Goal: Use online tool/utility: Utilize a website feature to perform a specific function

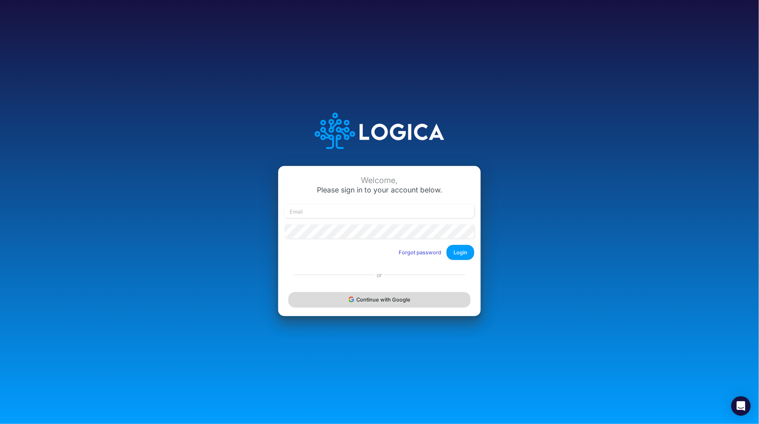
click at [397, 299] on button "Continue with Google" at bounding box center [379, 299] width 182 height 15
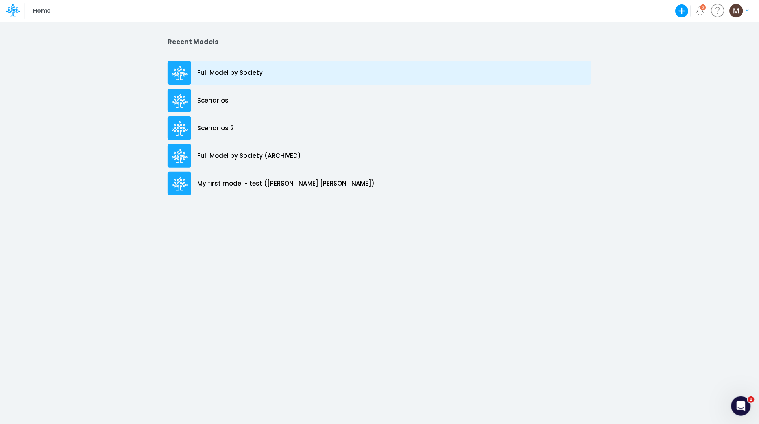
click at [238, 71] on p "Full Model by Society" at bounding box center [229, 72] width 65 height 9
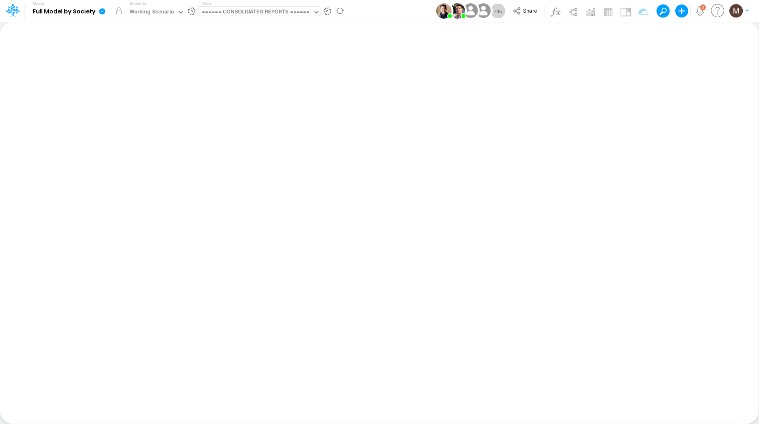
click at [280, 11] on div "====== CONSOLIDATED REPORTS ======" at bounding box center [256, 12] width 108 height 9
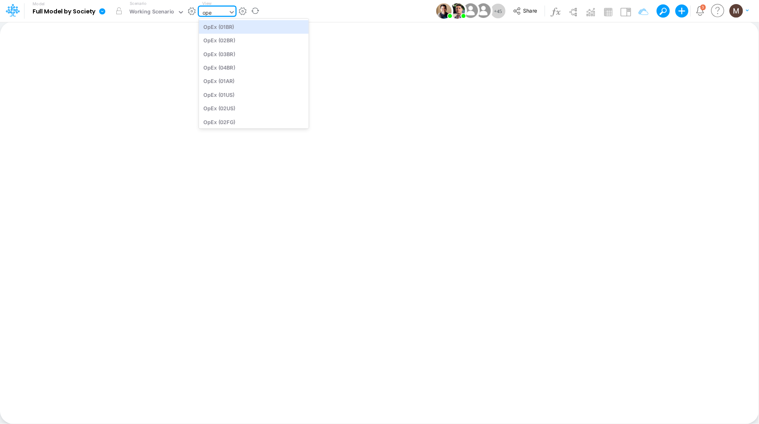
type input "opex"
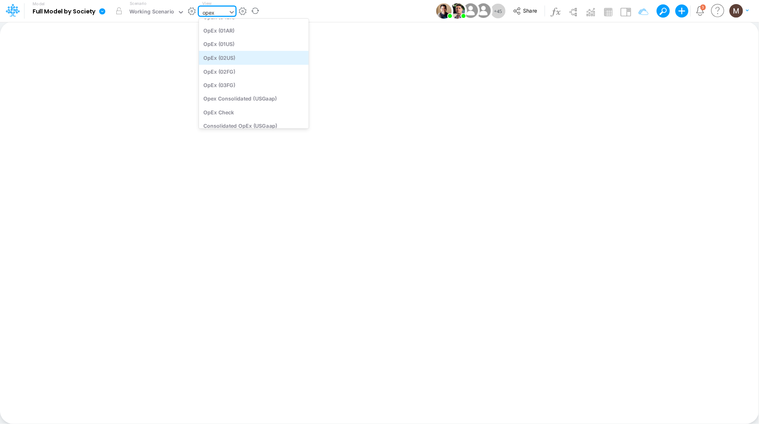
scroll to position [62, 0]
click at [262, 92] on div "Opex Consolidated (USGaap)" at bounding box center [254, 92] width 110 height 13
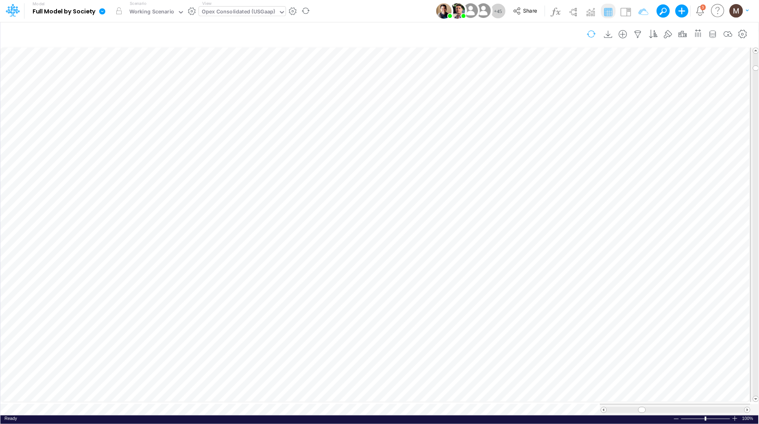
scroll to position [0, 0]
click at [628, 9] on img at bounding box center [625, 11] width 13 height 13
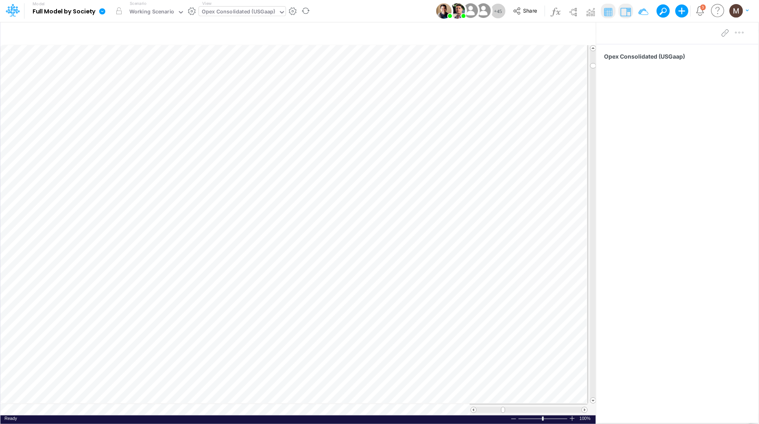
click at [624, 16] on img at bounding box center [625, 11] width 13 height 13
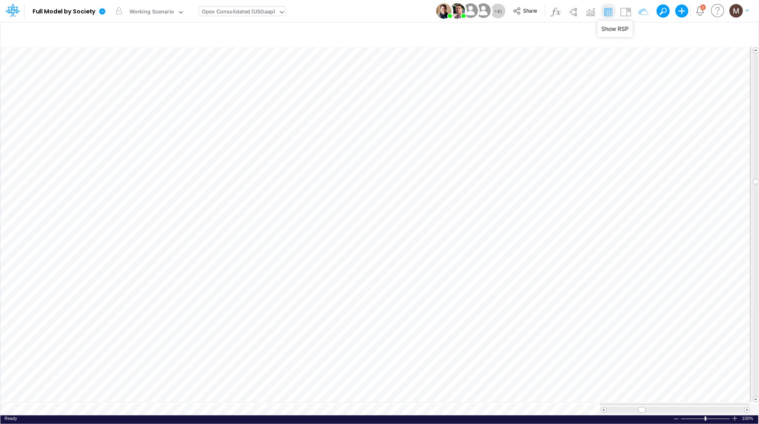
click at [242, 11] on div "Opex Consolidated (USGaap)" at bounding box center [239, 12] width 74 height 9
click at [366, 212] on icon "button" at bounding box center [370, 211] width 12 height 9
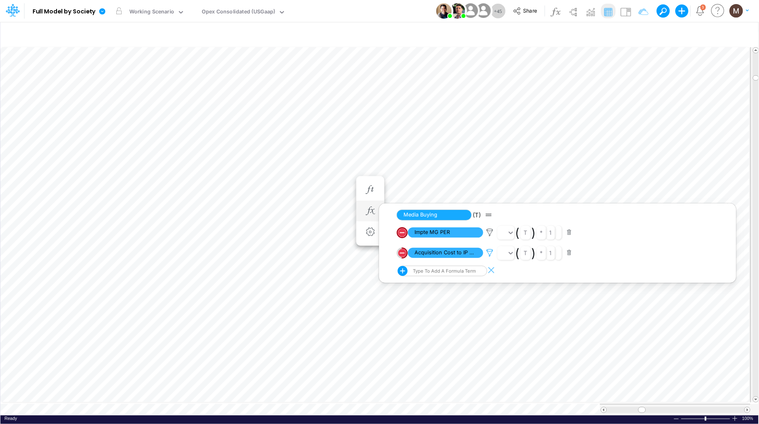
click at [487, 255] on icon at bounding box center [490, 253] width 12 height 9
click at [626, 15] on div at bounding box center [379, 214] width 759 height 420
click at [628, 14] on img at bounding box center [625, 11] width 13 height 13
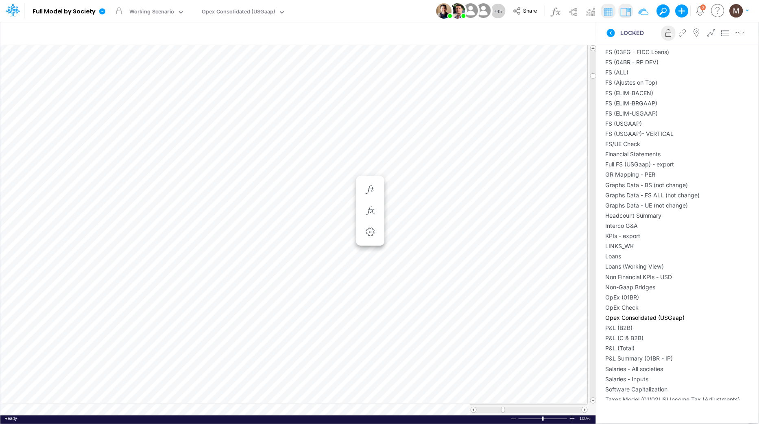
scroll to position [932, 0]
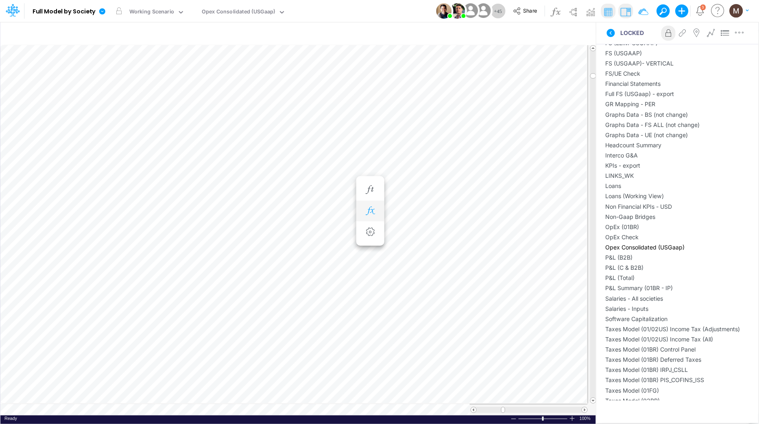
click at [364, 209] on icon "button" at bounding box center [370, 211] width 12 height 9
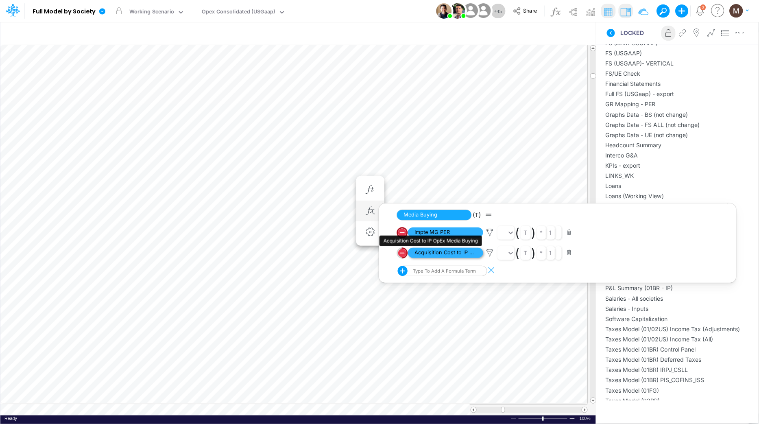
click at [454, 253] on span "Acquisition Cost to IP OpEx Media Buying" at bounding box center [445, 253] width 75 height 10
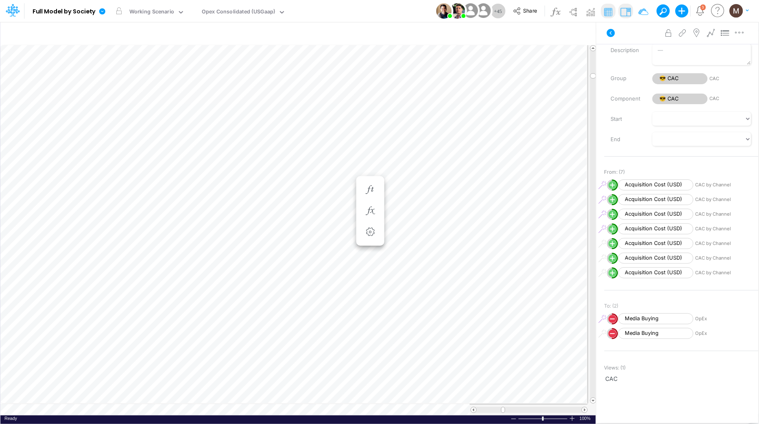
scroll to position [0, 0]
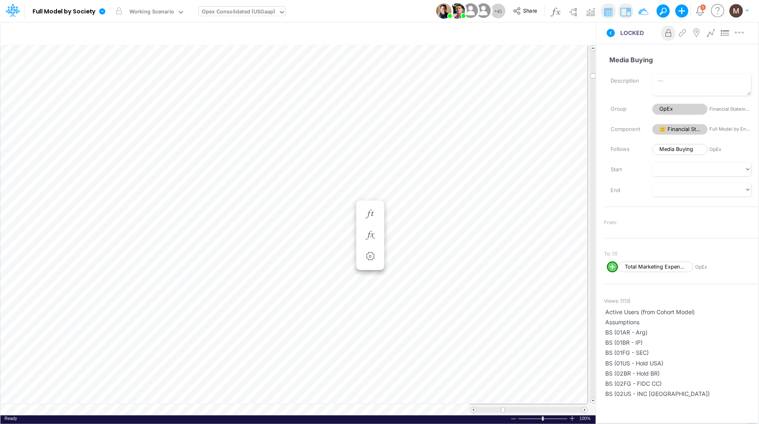
click at [244, 14] on div "Opex Consolidated (USGaap)" at bounding box center [239, 12] width 74 height 9
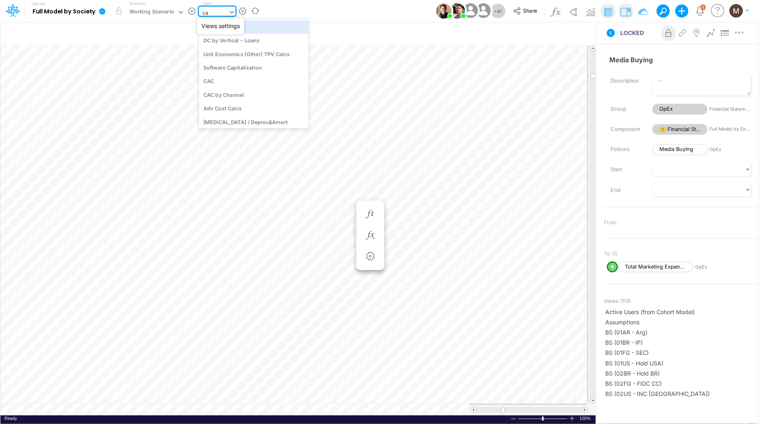
type input "cac"
click at [243, 29] on div "CAC" at bounding box center [254, 26] width 110 height 13
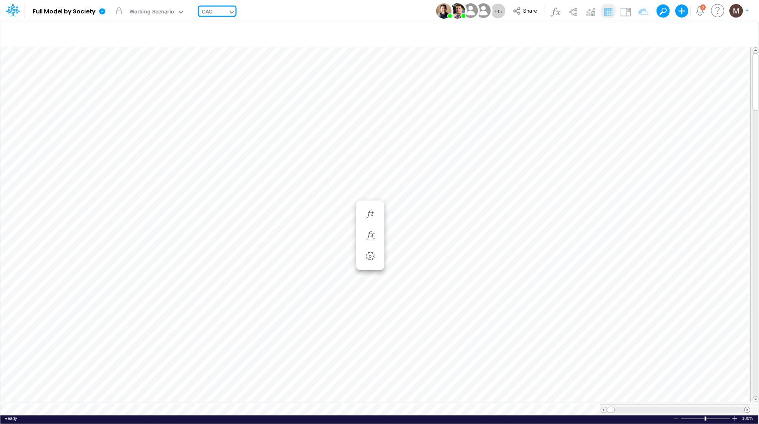
click at [748, 407] on span at bounding box center [747, 409] width 5 height 5
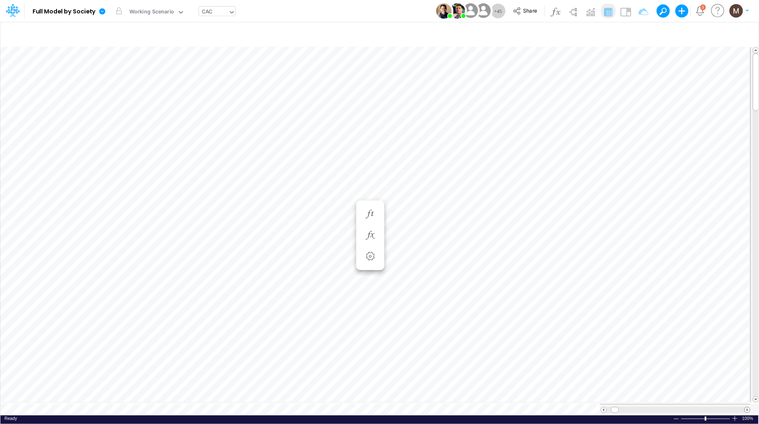
click at [748, 407] on span at bounding box center [747, 409] width 5 height 5
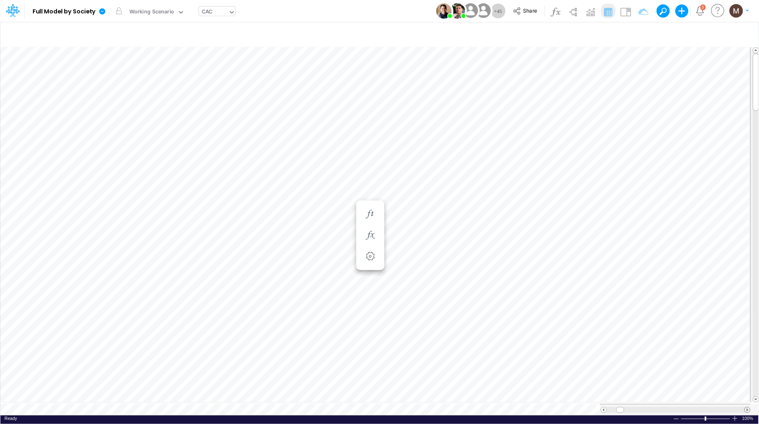
click at [748, 407] on span at bounding box center [747, 409] width 5 height 5
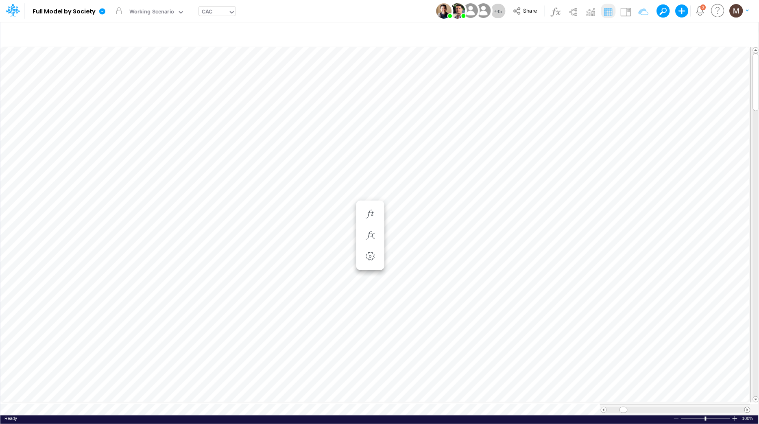
click at [748, 407] on span at bounding box center [747, 409] width 5 height 5
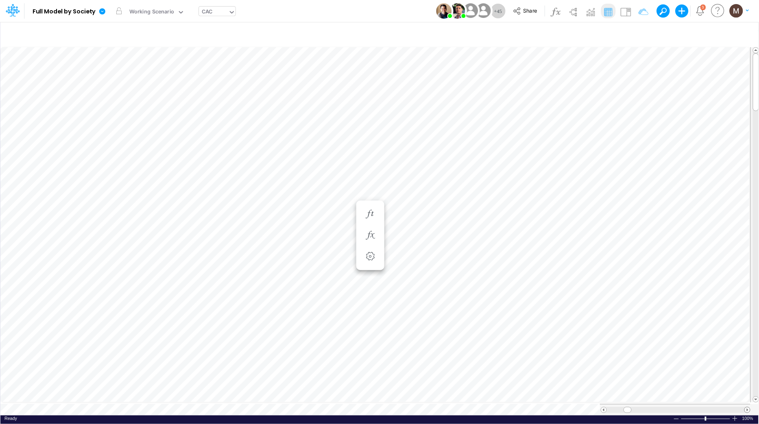
click at [748, 407] on span at bounding box center [747, 409] width 5 height 5
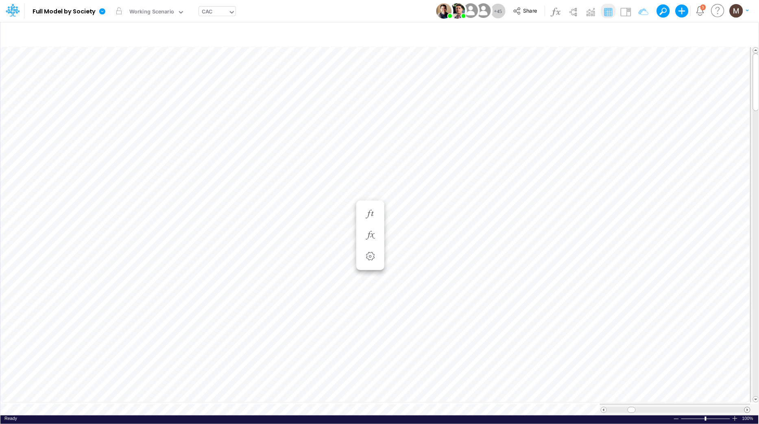
click at [748, 407] on span at bounding box center [747, 409] width 5 height 5
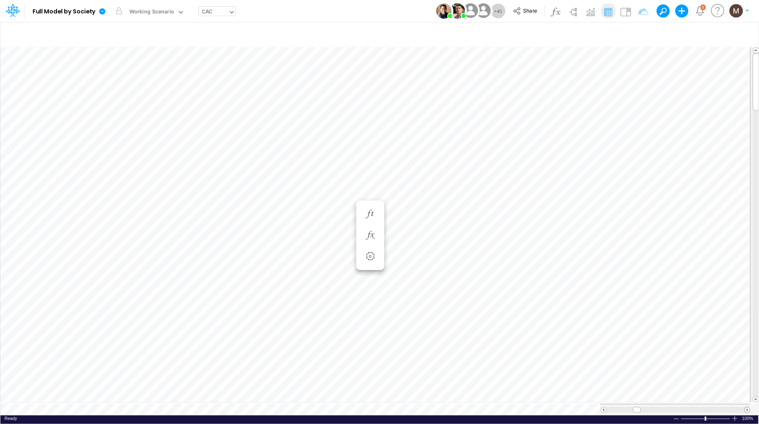
click at [748, 407] on span at bounding box center [747, 409] width 5 height 5
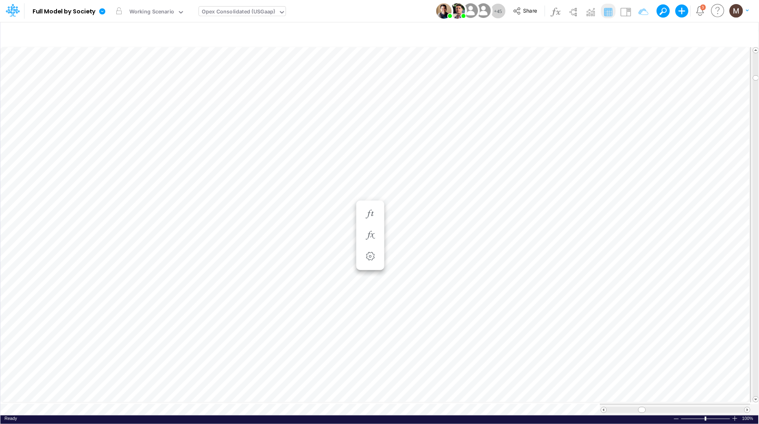
scroll to position [0, 0]
click at [372, 220] on icon "button" at bounding box center [370, 219] width 12 height 9
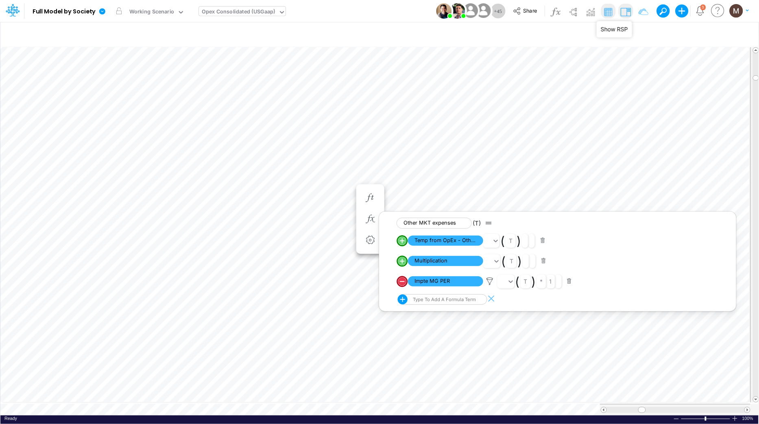
click at [630, 14] on img at bounding box center [625, 11] width 13 height 13
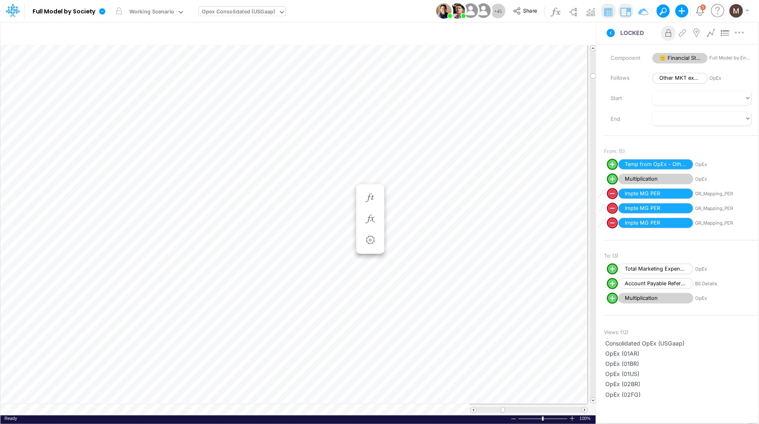
scroll to position [175, 0]
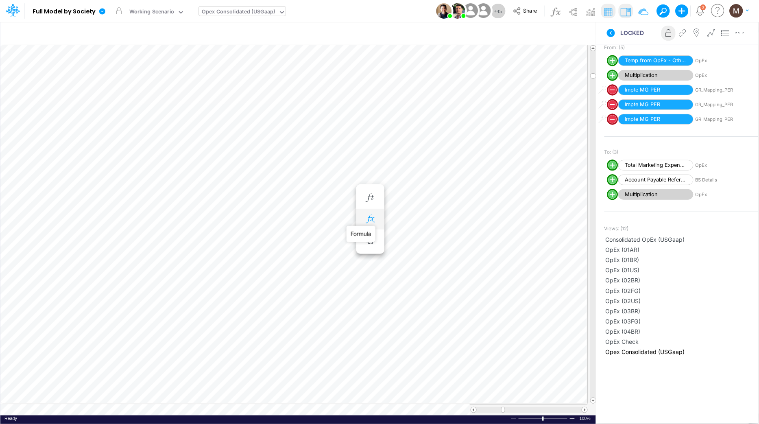
click at [367, 216] on icon "button" at bounding box center [370, 219] width 12 height 9
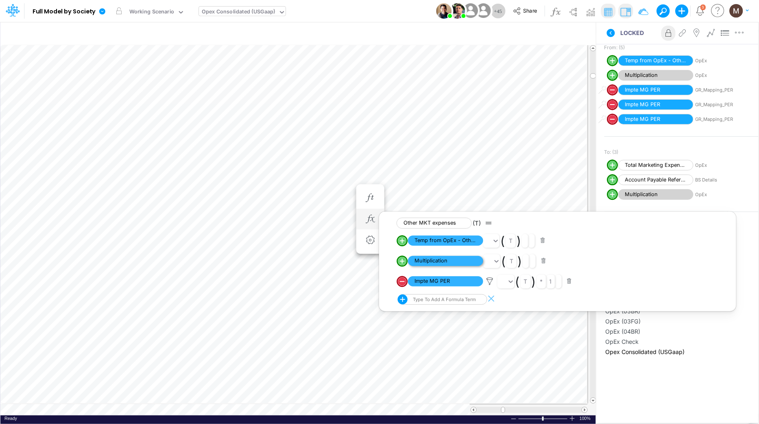
click at [437, 261] on span "Multiplication" at bounding box center [445, 261] width 75 height 10
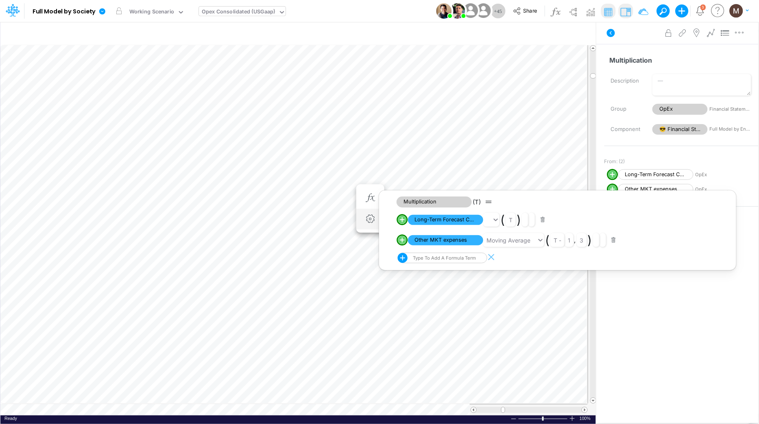
scroll to position [0, 0]
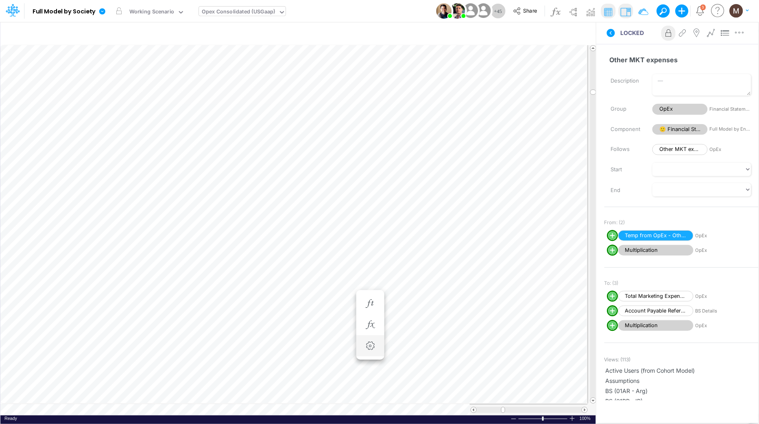
scroll to position [0, 0]
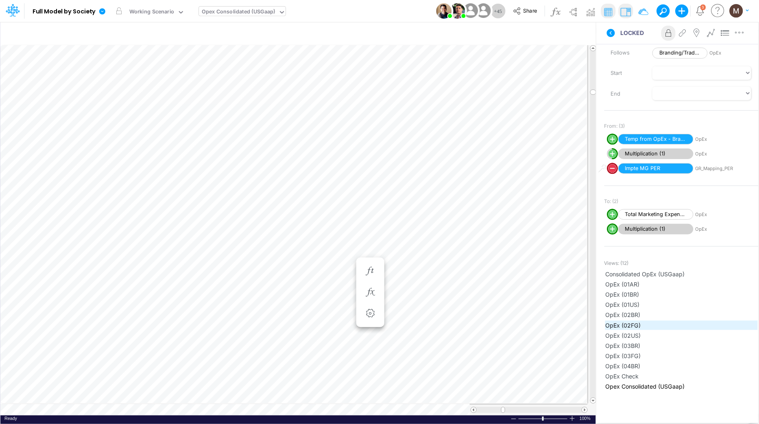
scroll to position [100, 0]
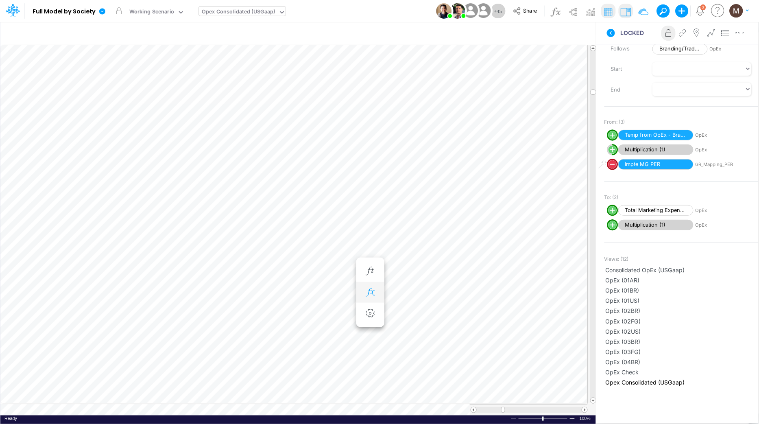
click at [369, 297] on button "button" at bounding box center [370, 292] width 15 height 16
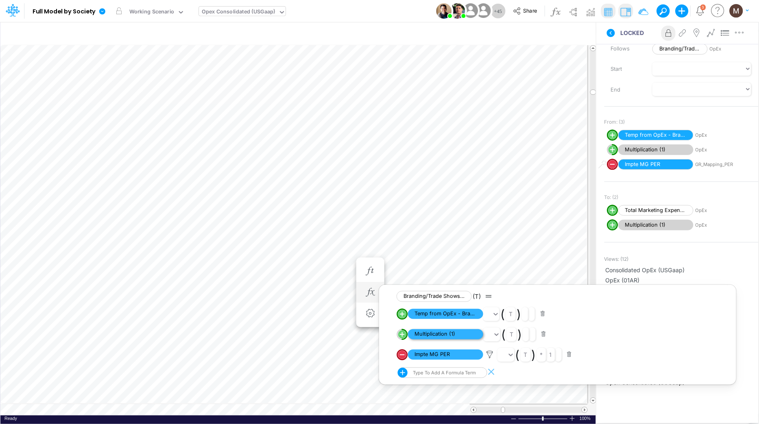
click at [435, 333] on span "Multiplication (1)" at bounding box center [445, 334] width 75 height 10
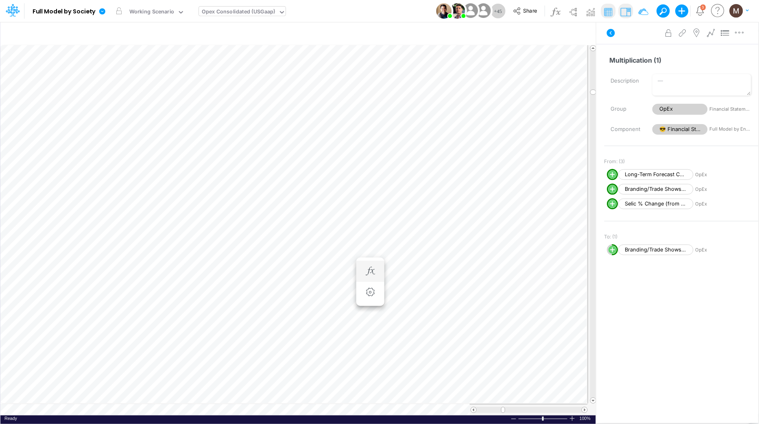
scroll to position [0, 0]
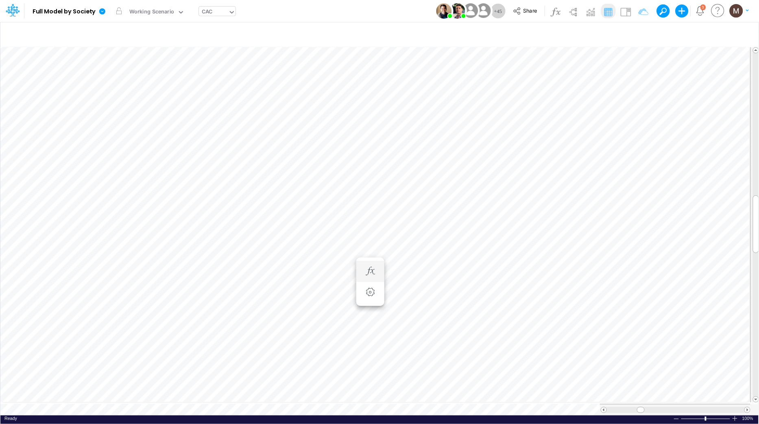
click at [225, 15] on div "CAC" at bounding box center [213, 13] width 29 height 12
type input "cac by"
click at [228, 24] on div "CAC by Channel" at bounding box center [254, 26] width 110 height 13
click at [621, 31] on icon "button" at bounding box center [623, 34] width 12 height 9
click at [561, 70] on p "CAC by Channel" at bounding box center [565, 68] width 48 height 9
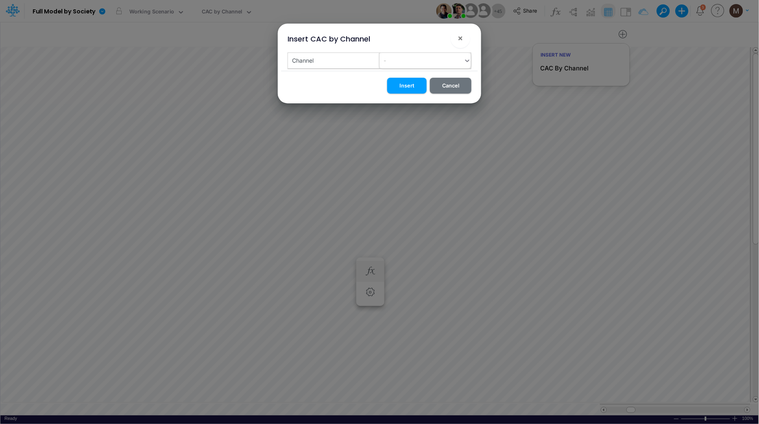
click at [468, 63] on icon at bounding box center [467, 61] width 7 height 8
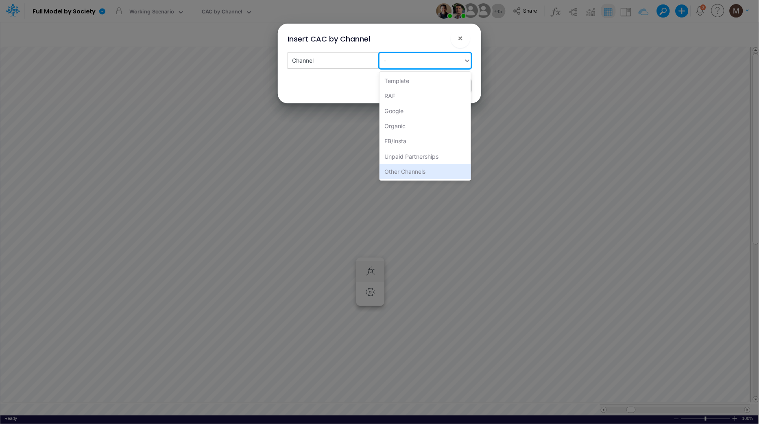
click at [301, 211] on div "Insert CAC by Channel × Channel option Other Channels focused, 0 of 7. 7 result…" at bounding box center [379, 212] width 759 height 424
